Goal: Task Accomplishment & Management: Use online tool/utility

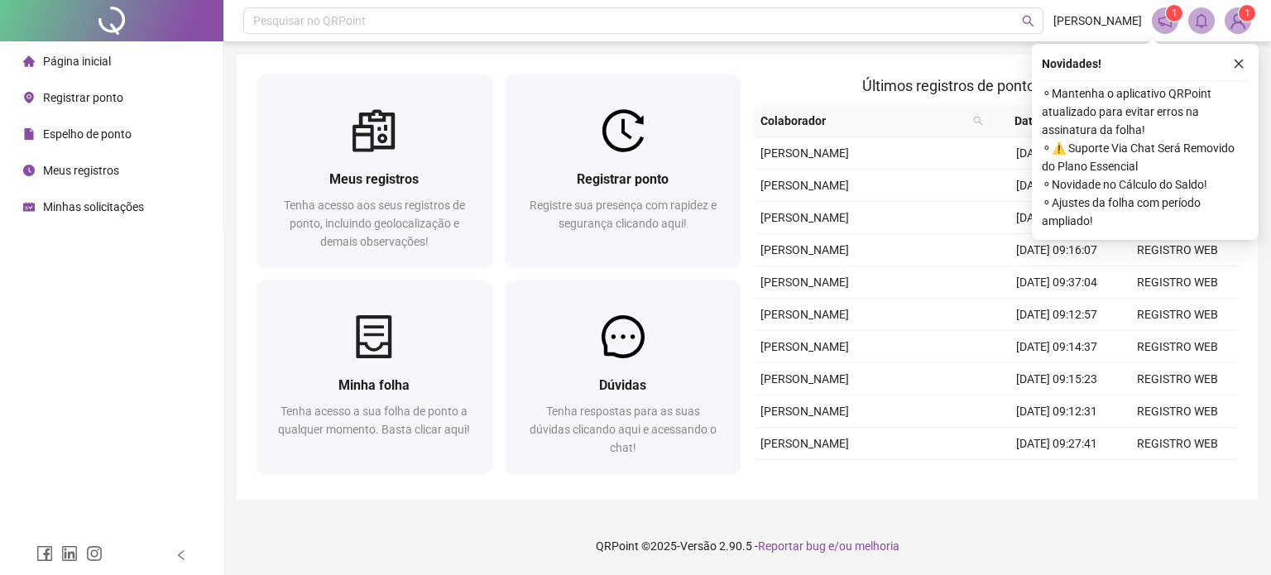
click at [84, 96] on span "Registrar ponto" at bounding box center [83, 97] width 80 height 13
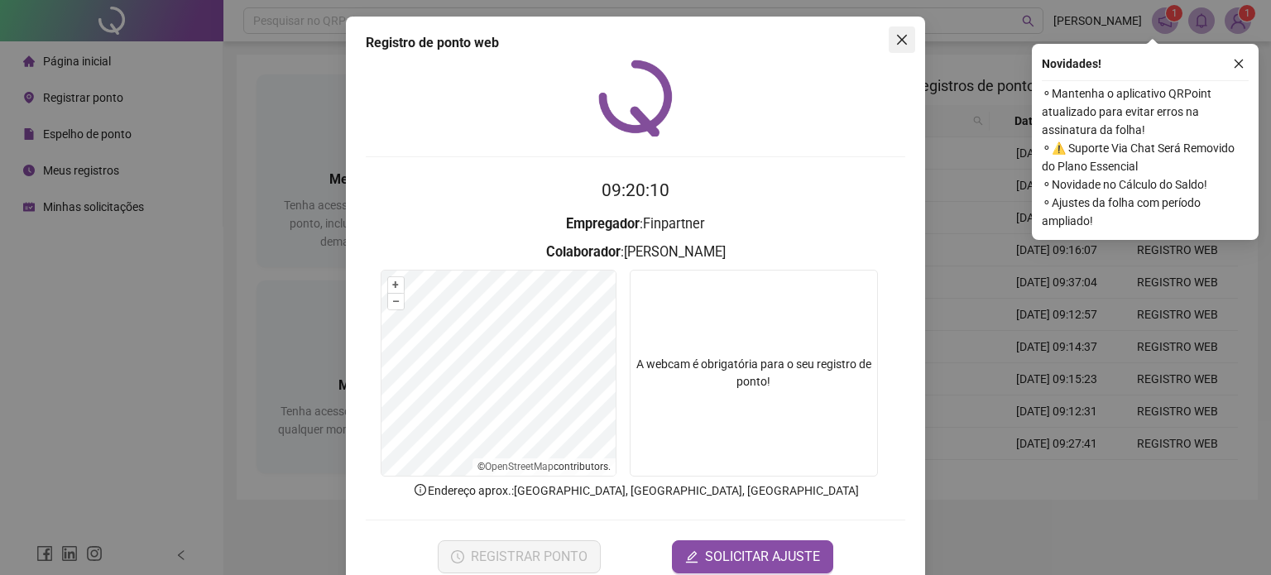
click at [792, 38] on icon "close" at bounding box center [901, 39] width 13 height 13
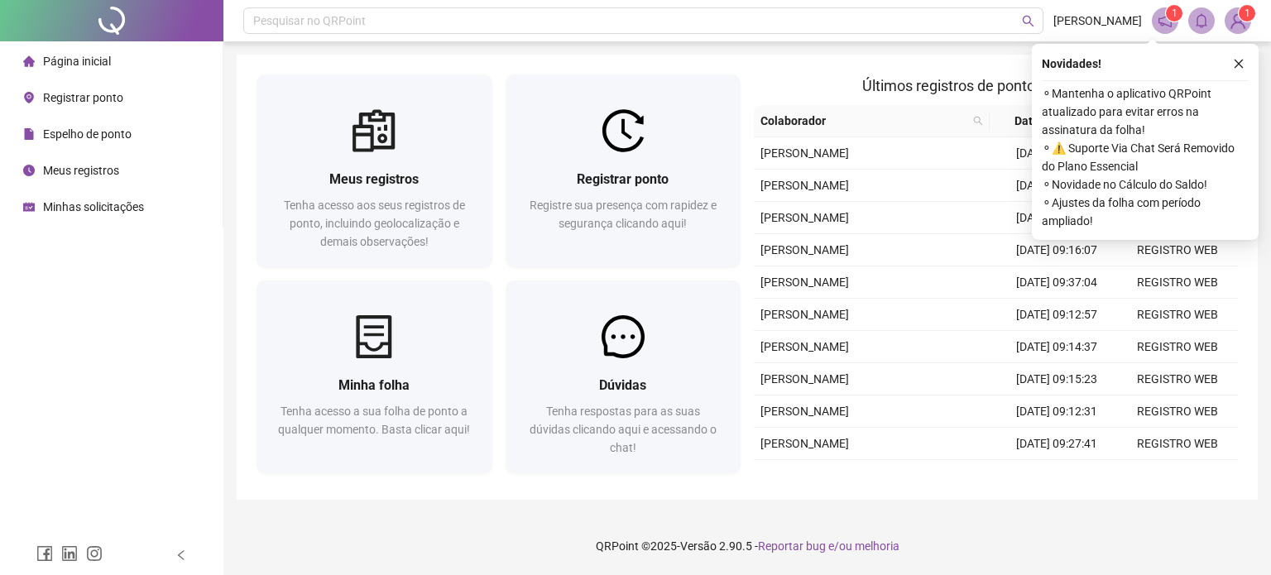
click at [792, 65] on icon "close" at bounding box center [1239, 64] width 12 height 12
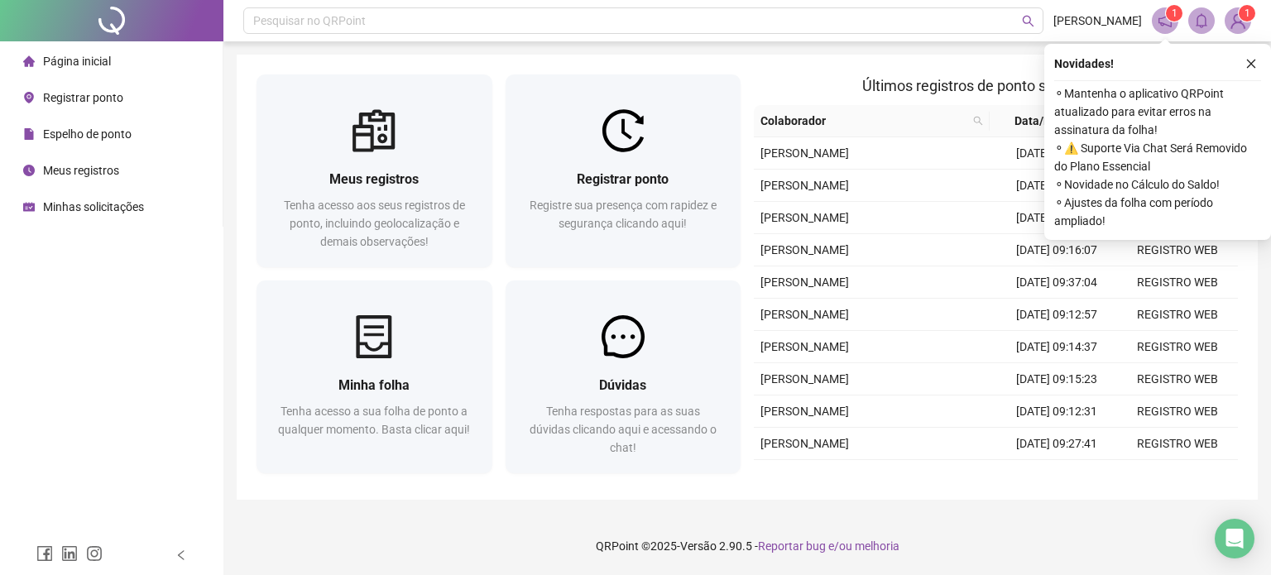
click at [74, 101] on span "Registrar ponto" at bounding box center [83, 97] width 80 height 13
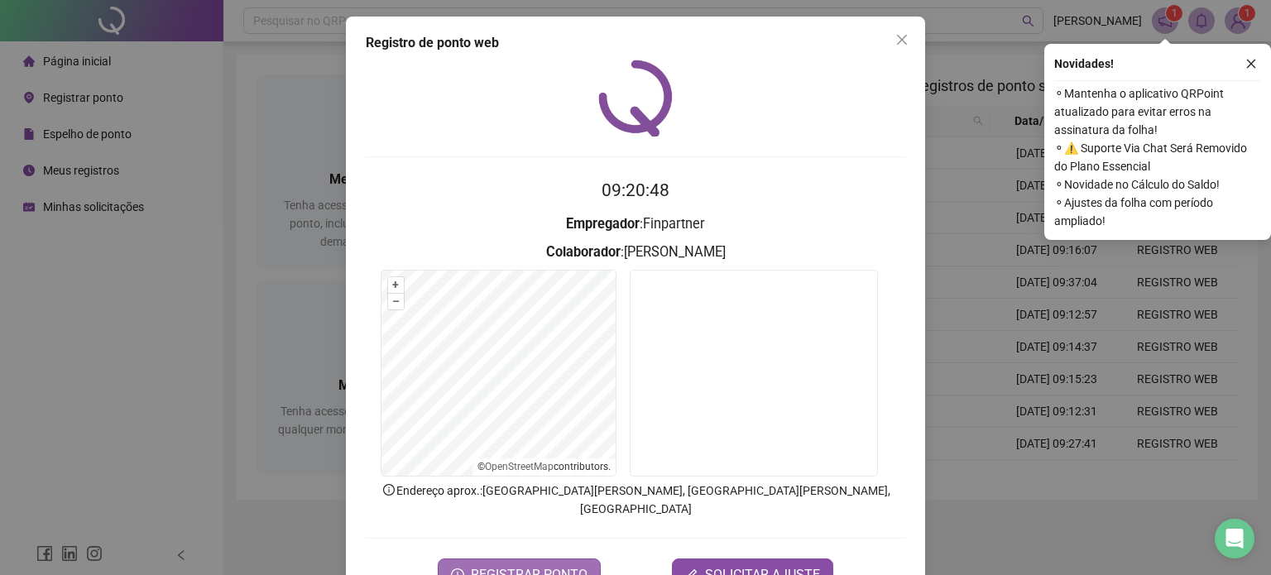
click at [483, 559] on button "REGISTRAR PONTO" at bounding box center [519, 575] width 163 height 33
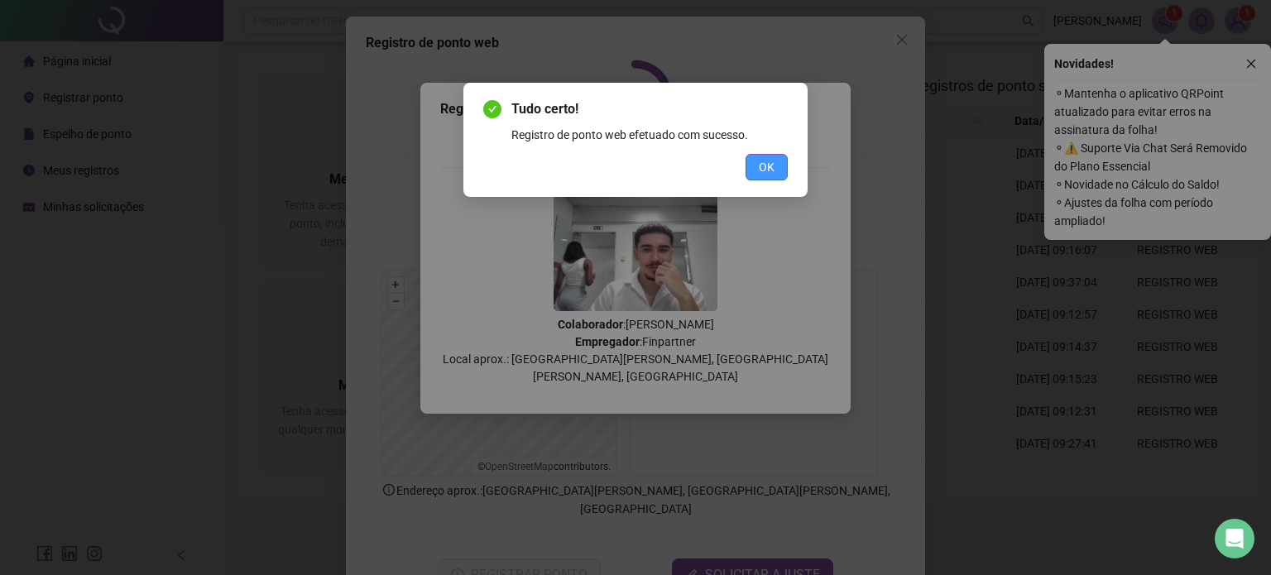
click at [774, 164] on button "OK" at bounding box center [767, 167] width 42 height 26
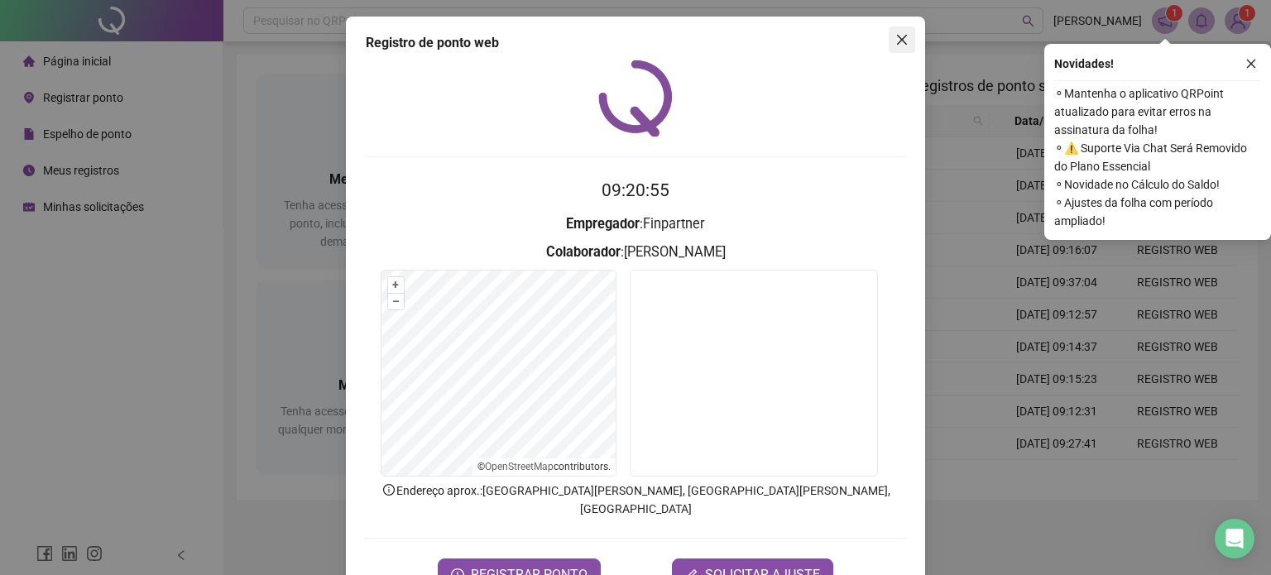
click at [892, 47] on button "Close" at bounding box center [902, 39] width 26 height 26
